Goal: Task Accomplishment & Management: Use online tool/utility

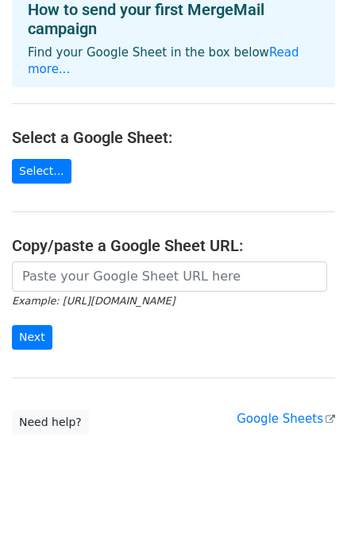
scroll to position [95, 0]
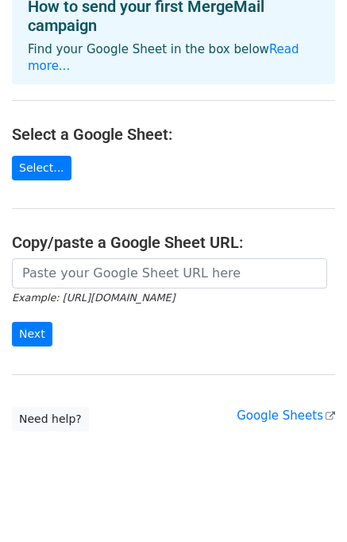
click at [184, 388] on main "Choose a Google Sheet Use one of the options below... How to send your first Me…" at bounding box center [173, 174] width 347 height 514
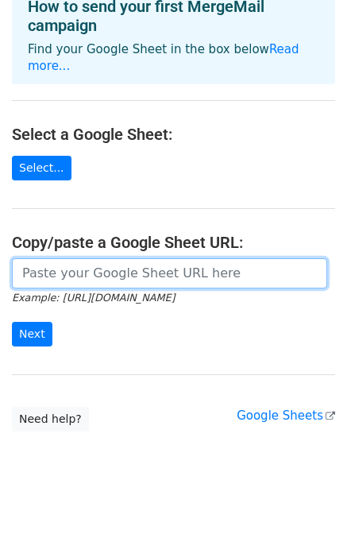
click at [88, 259] on input "url" at bounding box center [170, 273] width 316 height 30
type input "s"
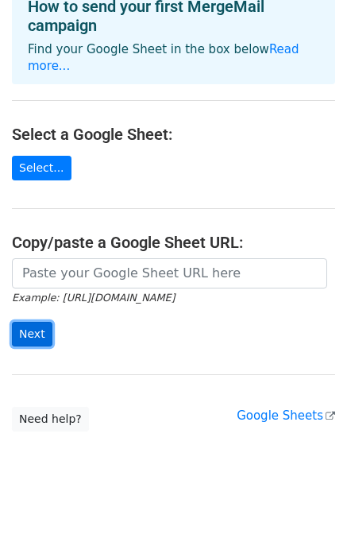
click at [25, 322] on input "Next" at bounding box center [32, 334] width 41 height 25
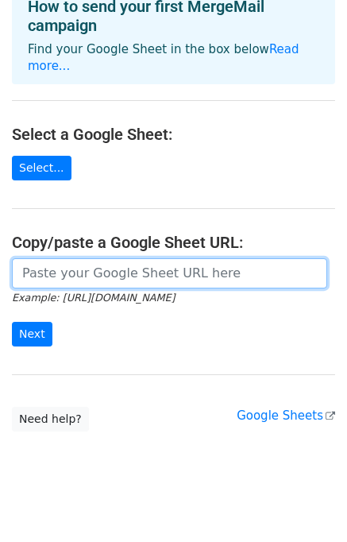
click at [90, 258] on input "url" at bounding box center [170, 273] width 316 height 30
paste input "https://docs.google.com/spreadsheets/d/15oMcjgqMosdDmfBPDRcSdwv8Q4V1SiuDDN5pdCp…"
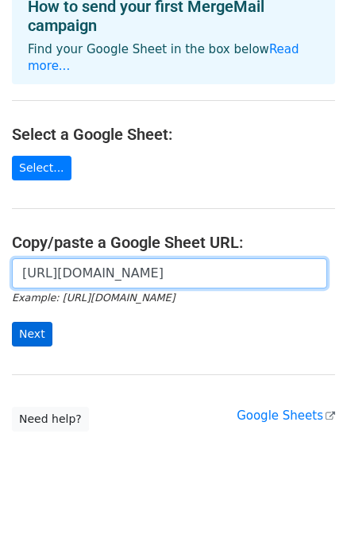
type input "https://docs.google.com/spreadsheets/d/15oMcjgqMosdDmfBPDRcSdwv8Q4V1SiuDDN5pdCp…"
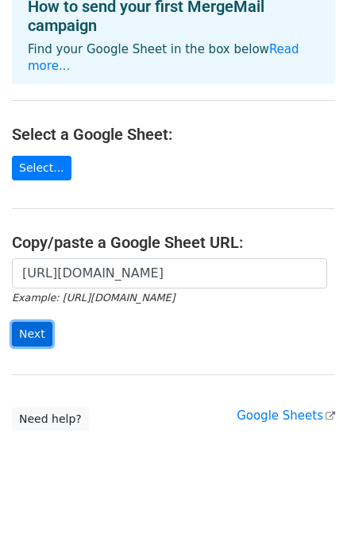
scroll to position [0, 0]
click at [37, 322] on input "Next" at bounding box center [32, 334] width 41 height 25
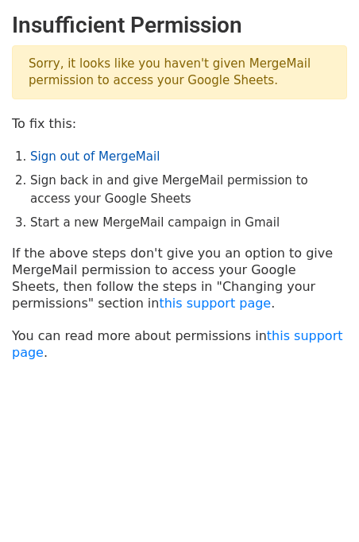
click at [87, 157] on link "Sign out of MergeMail" at bounding box center [95, 156] width 130 height 14
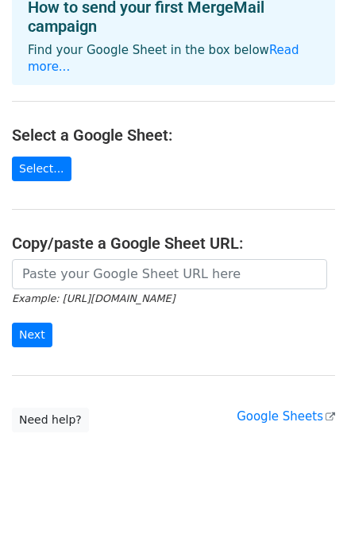
scroll to position [95, 0]
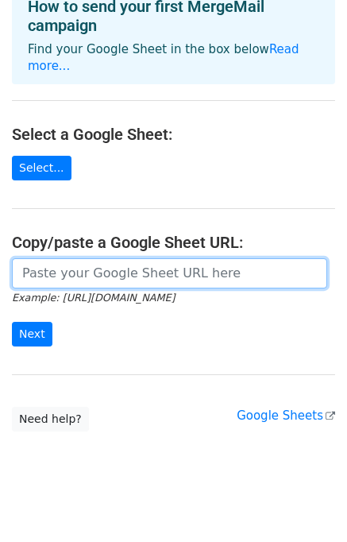
click at [89, 258] on input "url" at bounding box center [170, 273] width 316 height 30
paste input "[URL][DOMAIN_NAME]"
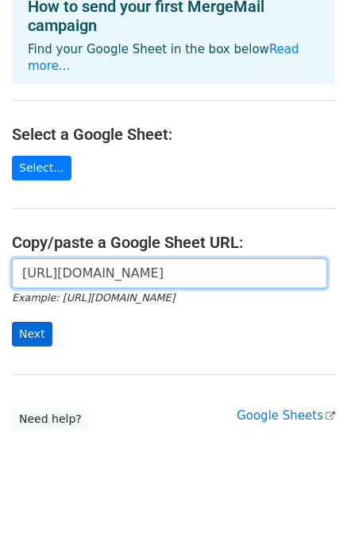
type input "https://docs.google.com/spreadsheets/d/15oMcjgqMosdDmfBPDRcSdwv8Q4V1SiuDDN5pdCp…"
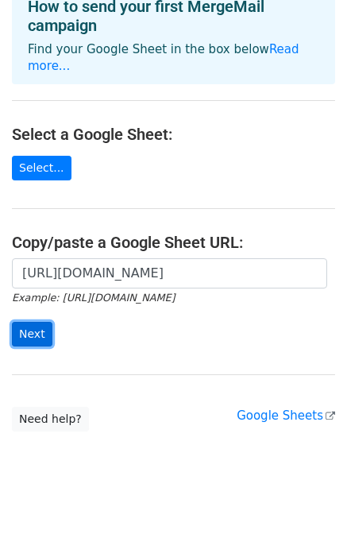
scroll to position [0, 0]
click at [41, 322] on input "Next" at bounding box center [32, 334] width 41 height 25
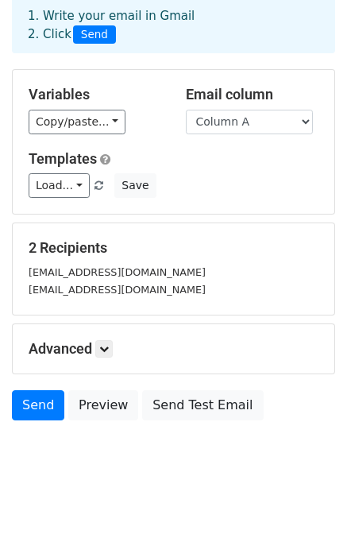
scroll to position [92, 0]
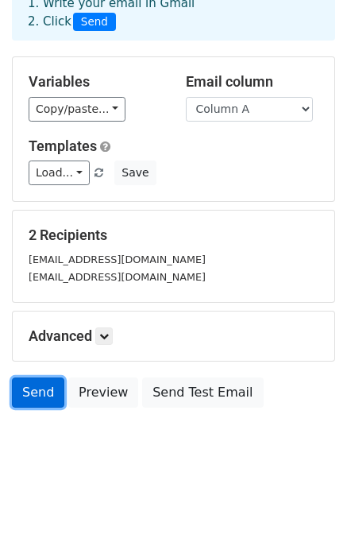
click at [30, 396] on link "Send" at bounding box center [38, 393] width 52 height 30
